Goal: Task Accomplishment & Management: Complete application form

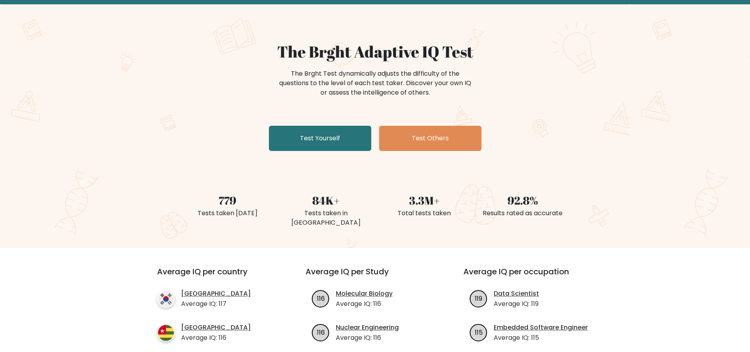
scroll to position [39, 0]
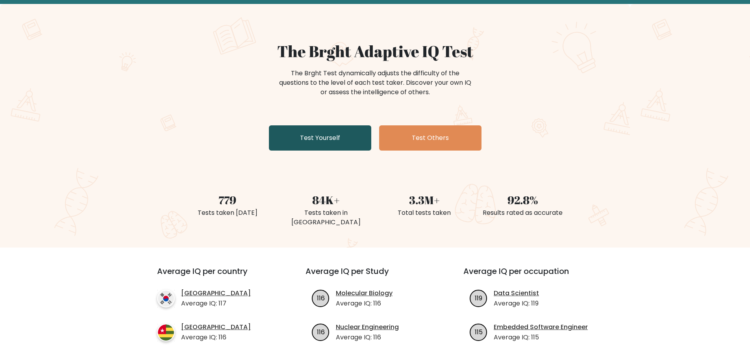
click at [326, 141] on link "Test Yourself" at bounding box center [320, 137] width 102 height 25
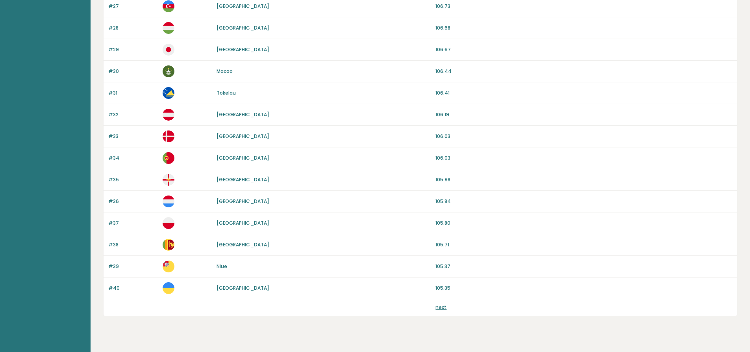
scroll to position [671, 0]
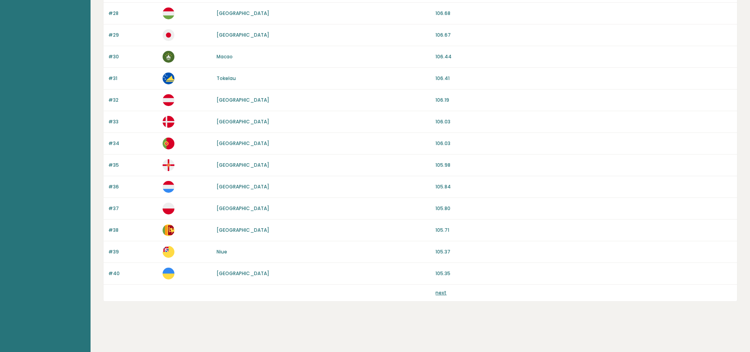
click at [442, 296] on div "next" at bounding box center [420, 292] width 633 height 17
click at [439, 291] on link "next" at bounding box center [440, 292] width 11 height 7
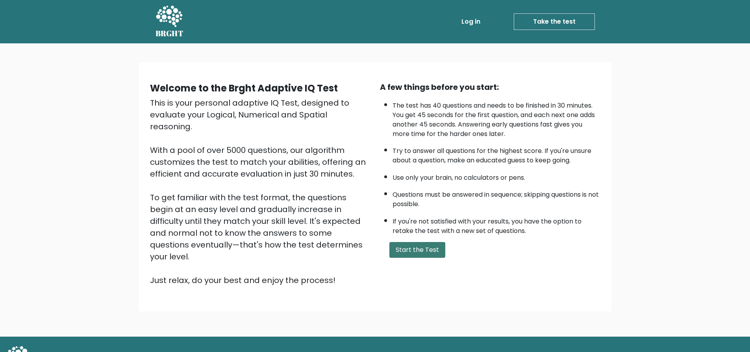
click at [426, 250] on button "Start the Test" at bounding box center [417, 250] width 56 height 16
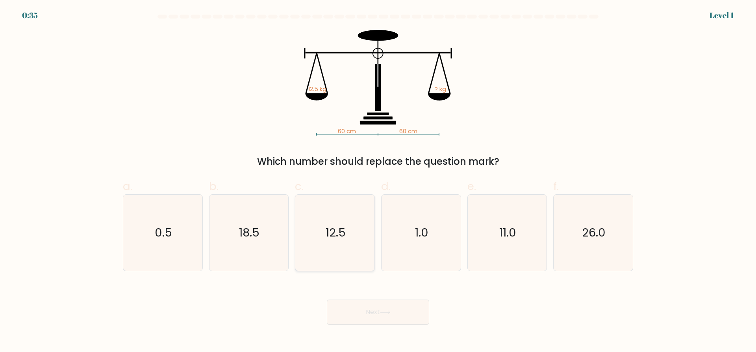
click at [339, 225] on text "12.5" at bounding box center [336, 233] width 20 height 16
click at [378, 181] on input "c. 12.5" at bounding box center [378, 178] width 0 height 5
radio input "true"
click at [396, 310] on button "Next" at bounding box center [378, 311] width 102 height 25
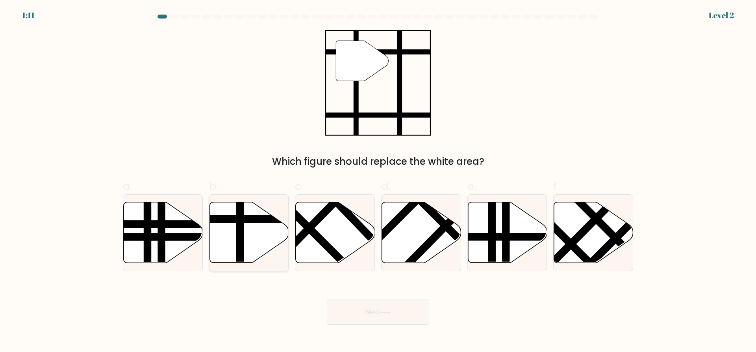
click at [231, 219] on line at bounding box center [272, 219] width 159 height 0
click at [378, 181] on input "b." at bounding box center [378, 178] width 0 height 5
radio input "true"
click at [366, 316] on button "Next" at bounding box center [378, 311] width 102 height 25
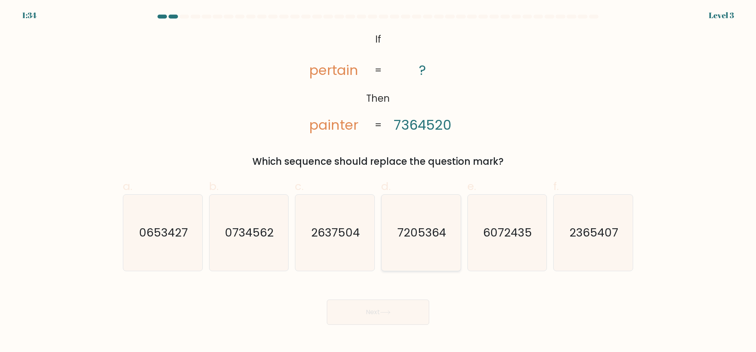
click at [409, 227] on text "7205364" at bounding box center [421, 233] width 49 height 16
click at [378, 181] on input "d. 7205364" at bounding box center [378, 178] width 0 height 5
radio input "true"
click at [378, 317] on button "Next" at bounding box center [378, 311] width 102 height 25
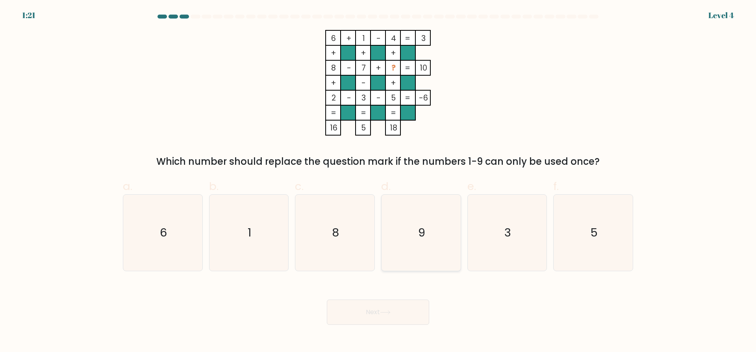
click at [418, 230] on text "9" at bounding box center [421, 233] width 7 height 16
click at [378, 181] on input "d. 9" at bounding box center [378, 178] width 0 height 5
radio input "true"
click at [404, 313] on button "Next" at bounding box center [378, 311] width 102 height 25
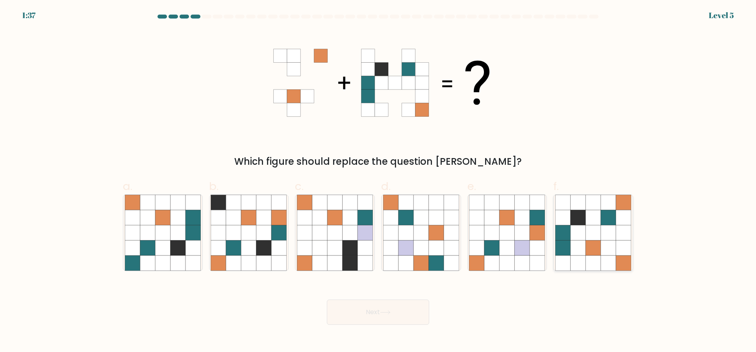
click at [591, 231] on icon at bounding box center [592, 232] width 15 height 15
click at [378, 181] on input "f." at bounding box center [378, 178] width 0 height 5
radio input "true"
click at [365, 314] on button "Next" at bounding box center [378, 311] width 102 height 25
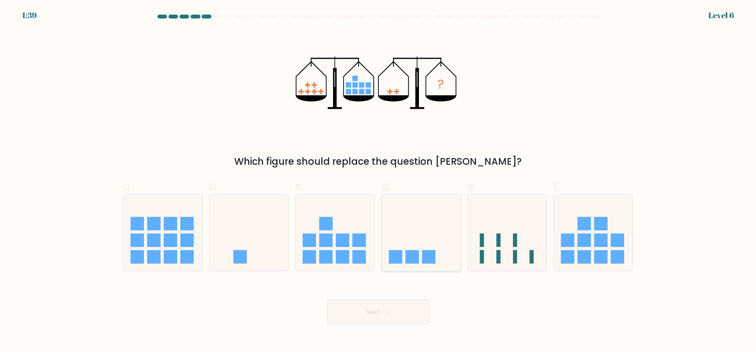
click at [410, 240] on icon at bounding box center [420, 232] width 79 height 65
click at [378, 181] on input "d." at bounding box center [378, 178] width 0 height 5
radio input "true"
click at [379, 312] on button "Next" at bounding box center [378, 311] width 102 height 25
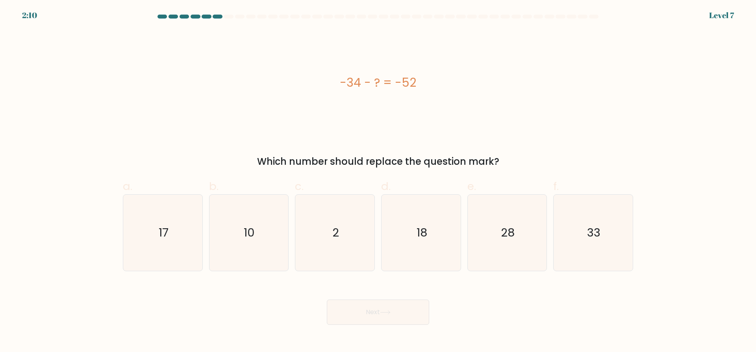
drag, startPoint x: 261, startPoint y: 163, endPoint x: 509, endPoint y: 158, distance: 247.3
click at [509, 158] on div "Which number should replace the question mark?" at bounding box center [378, 161] width 501 height 14
click at [518, 155] on div "Which number should replace the question mark?" at bounding box center [378, 161] width 501 height 14
click at [489, 242] on icon "28" at bounding box center [507, 232] width 76 height 76
click at [378, 181] on input "e. 28" at bounding box center [378, 178] width 0 height 5
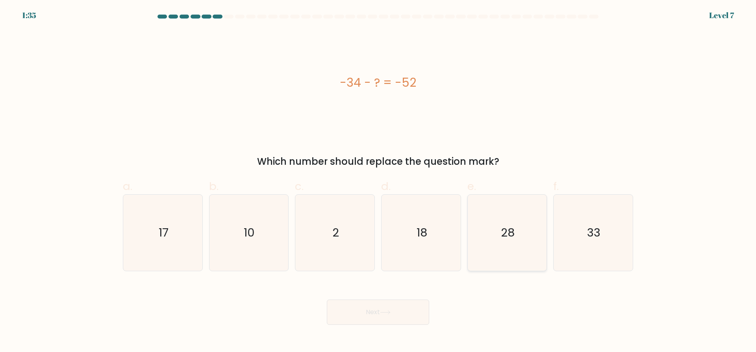
radio input "true"
click at [442, 255] on icon "18" at bounding box center [421, 232] width 76 height 76
click at [378, 181] on input "d. 18" at bounding box center [378, 178] width 0 height 5
radio input "true"
click at [421, 320] on button "Next" at bounding box center [378, 311] width 102 height 25
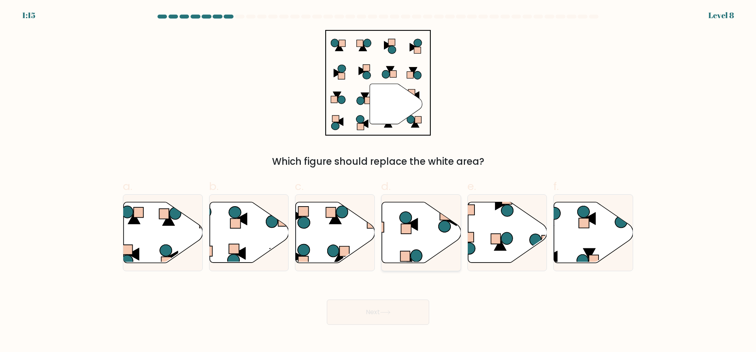
click at [419, 241] on icon at bounding box center [421, 232] width 79 height 61
click at [378, 181] on input "d." at bounding box center [378, 178] width 0 height 5
radio input "true"
click at [374, 318] on button "Next" at bounding box center [378, 311] width 102 height 25
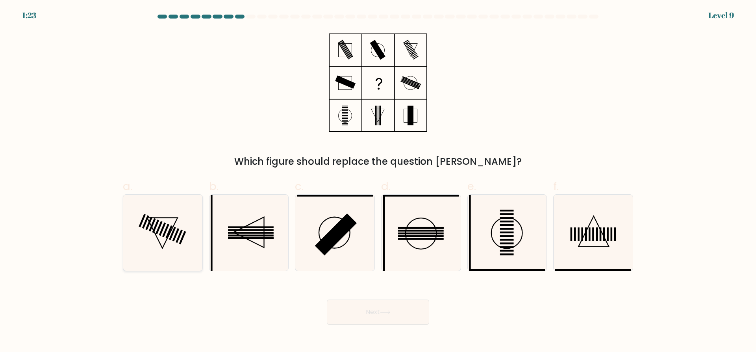
drag, startPoint x: 172, startPoint y: 226, endPoint x: 177, endPoint y: 228, distance: 5.4
click at [173, 225] on icon at bounding box center [163, 232] width 76 height 76
click at [378, 181] on input "a." at bounding box center [378, 178] width 0 height 5
radio input "true"
click at [371, 317] on button "Next" at bounding box center [378, 311] width 102 height 25
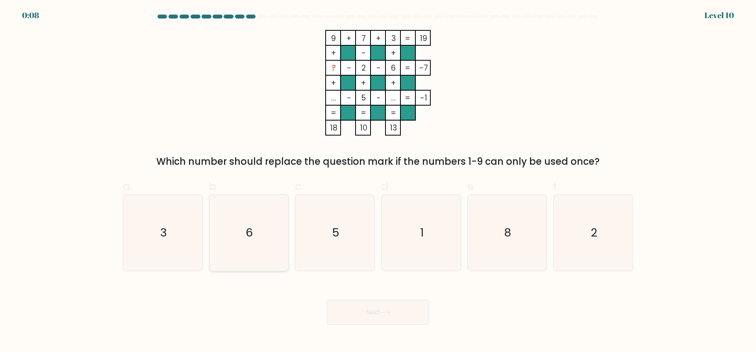
click at [248, 239] on text "6" at bounding box center [249, 233] width 7 height 16
click at [378, 181] on input "b. 6" at bounding box center [378, 178] width 0 height 5
radio input "true"
click at [355, 311] on button "Next" at bounding box center [378, 311] width 102 height 25
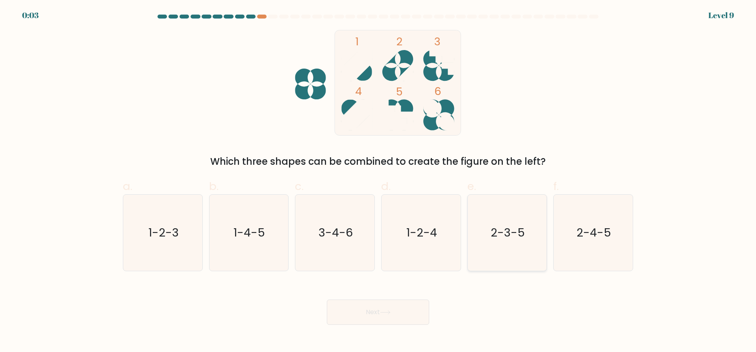
drag, startPoint x: 507, startPoint y: 239, endPoint x: 493, endPoint y: 270, distance: 34.6
click at [510, 248] on icon "2-3-5" at bounding box center [507, 232] width 76 height 76
drag, startPoint x: 401, startPoint y: 310, endPoint x: 397, endPoint y: 316, distance: 6.8
click at [401, 311] on button "Next" at bounding box center [378, 311] width 102 height 25
click at [494, 239] on text "2-3-5" at bounding box center [508, 233] width 34 height 16
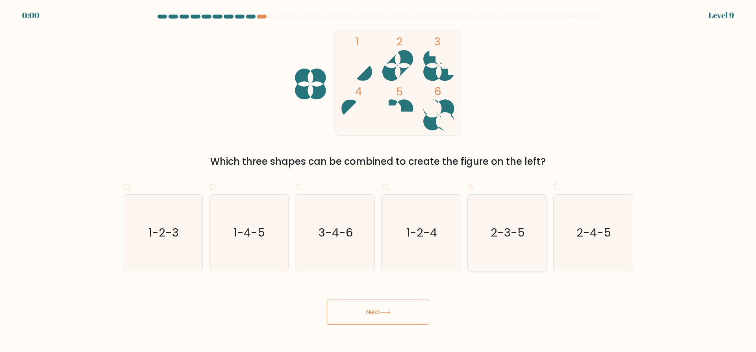
click at [378, 181] on input "e. 2-3-5" at bounding box center [378, 178] width 0 height 5
radio input "true"
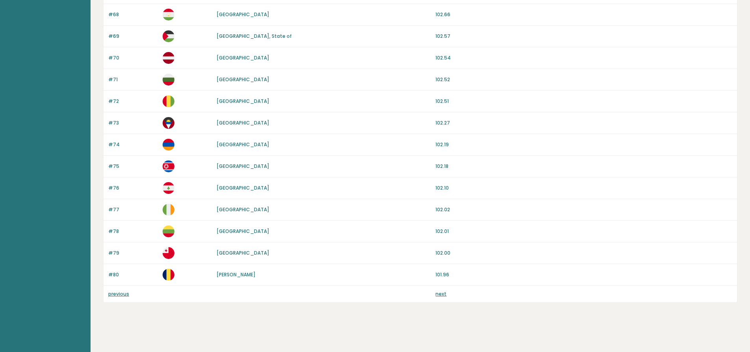
scroll to position [671, 0]
click at [441, 291] on link "next" at bounding box center [440, 292] width 11 height 7
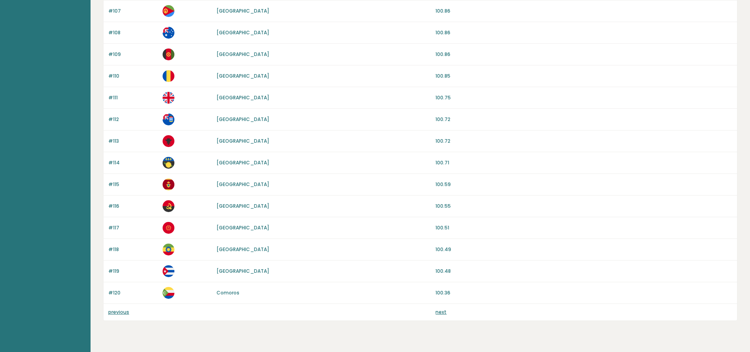
scroll to position [669, 0]
